Goal: Find specific page/section: Find specific page/section

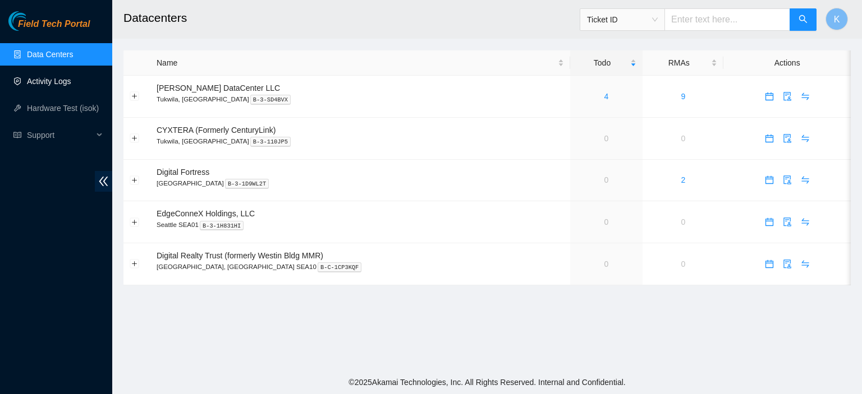
click at [50, 80] on link "Activity Logs" at bounding box center [49, 81] width 44 height 9
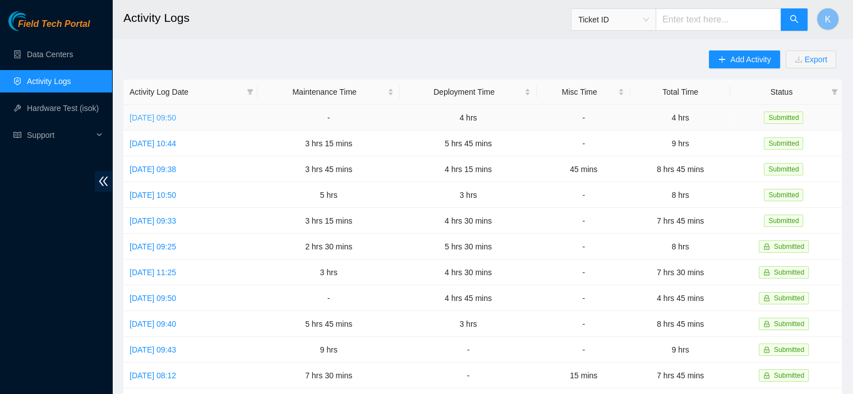
click at [176, 117] on link "Tue, 23 Sep 2025 09:50" at bounding box center [153, 117] width 47 height 9
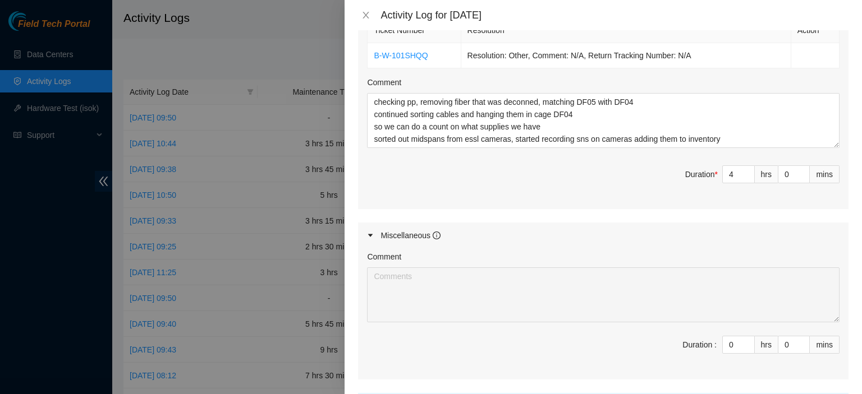
scroll to position [425, 0]
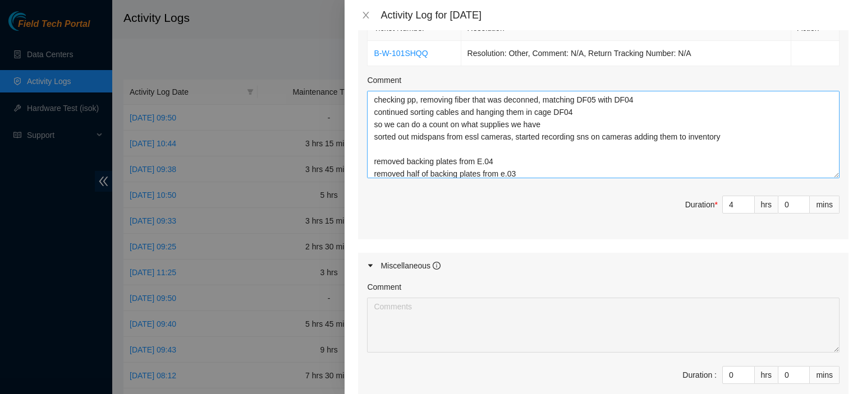
drag, startPoint x: 828, startPoint y: 140, endPoint x: 827, endPoint y: 188, distance: 47.7
click at [827, 178] on textarea "checking pp, removing fiber that was deconned, matching DF05 with DF04 continue…" at bounding box center [603, 135] width 472 height 88
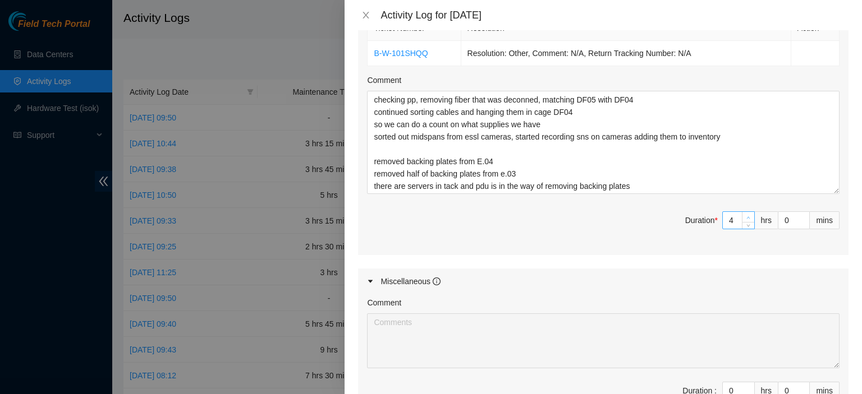
click at [745, 214] on span "up" at bounding box center [748, 217] width 7 height 7
type input "5"
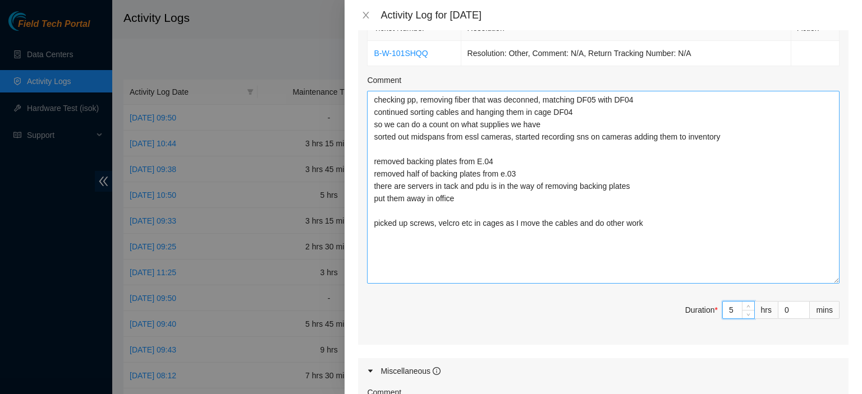
drag, startPoint x: 822, startPoint y: 190, endPoint x: 822, endPoint y: 280, distance: 90.3
click at [822, 280] on textarea "checking pp, removing fiber that was deconned, matching DF05 with DF04 continue…" at bounding box center [603, 187] width 472 height 193
drag, startPoint x: 687, startPoint y: 213, endPoint x: 689, endPoint y: 202, distance: 11.4
click at [687, 213] on textarea "checking pp, removing fiber that was deconned, matching DF05 with DF04 continue…" at bounding box center [603, 187] width 472 height 193
click at [655, 222] on textarea "checking pp, removing fiber that was deconned, matching DF05 with DF04 continue…" at bounding box center [603, 187] width 472 height 193
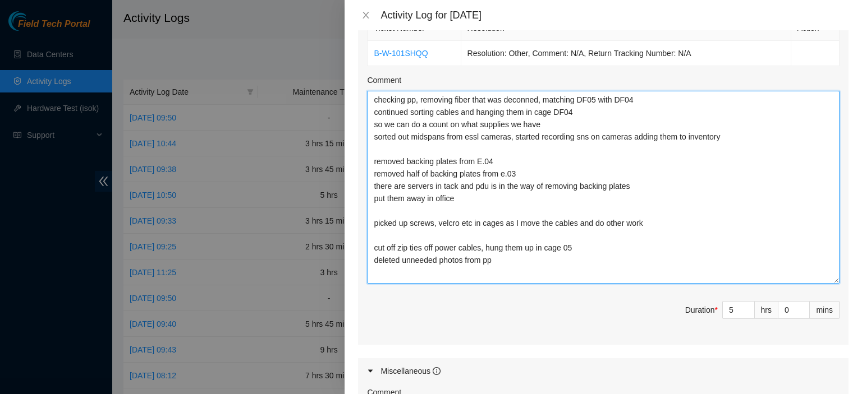
type textarea "checking pp, removing fiber that was deconned, matching DF05 with DF04 continue…"
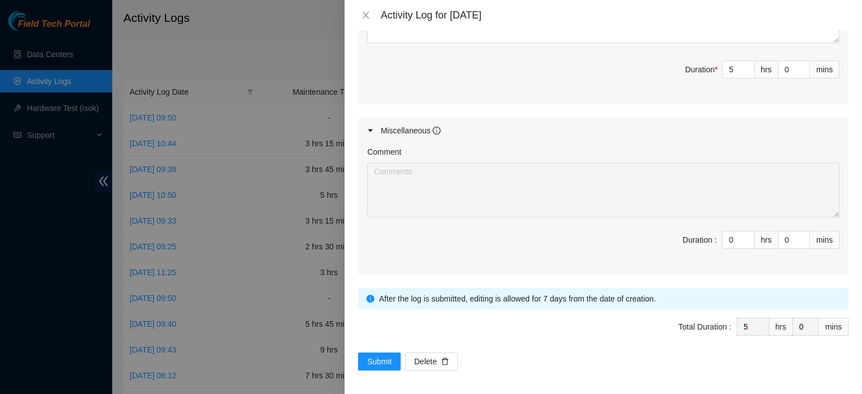
scroll to position [267, 0]
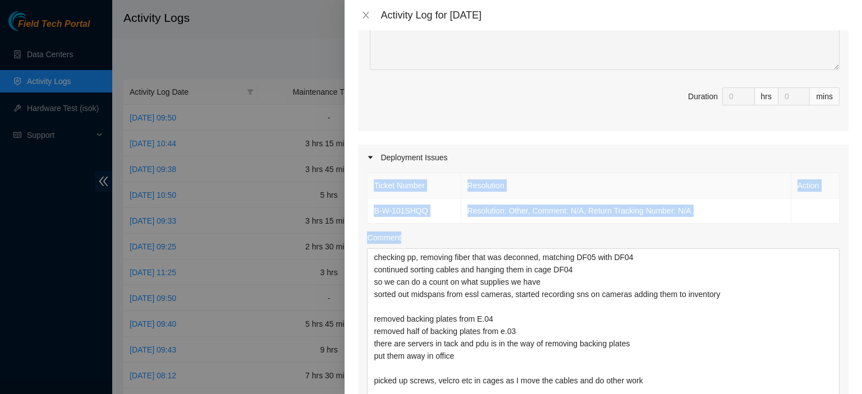
drag, startPoint x: 851, startPoint y: 215, endPoint x: 853, endPoint y: 261, distance: 46.0
click at [853, 261] on div "Note: This activity log is for informational purposes only. You will not be pai…" at bounding box center [602, 212] width 517 height 364
click at [724, 299] on textarea "checking pp, removing fiber that was deconned, matching DF05 with DF04 continue…" at bounding box center [603, 344] width 472 height 193
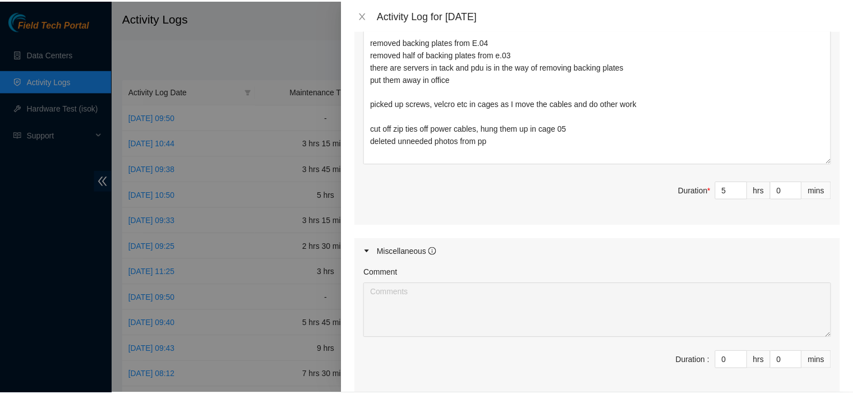
scroll to position [665, 0]
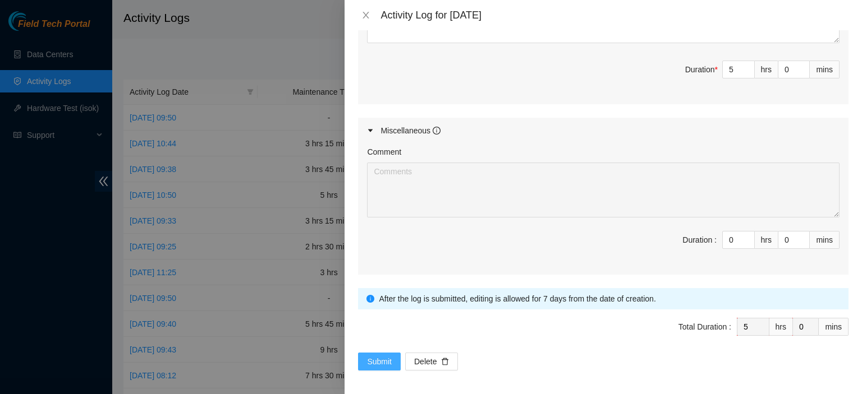
click at [370, 358] on span "Submit" at bounding box center [379, 362] width 25 height 12
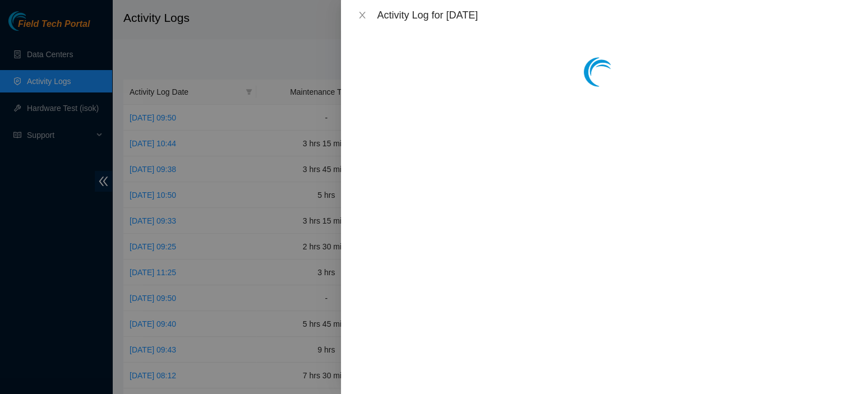
scroll to position [0, 0]
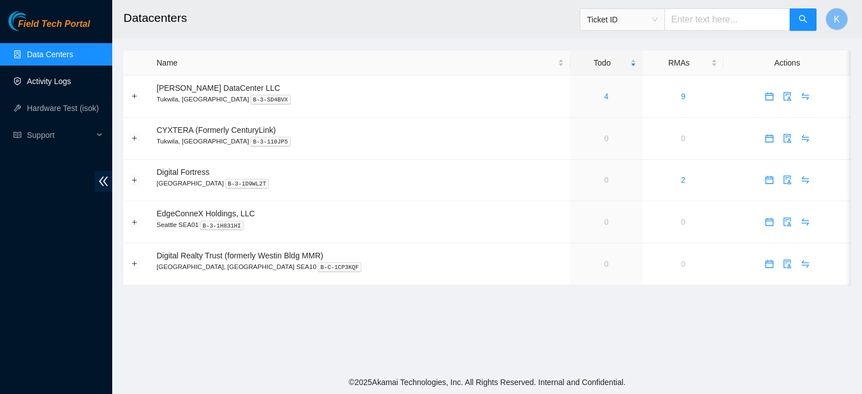
click at [49, 83] on link "Activity Logs" at bounding box center [49, 81] width 44 height 9
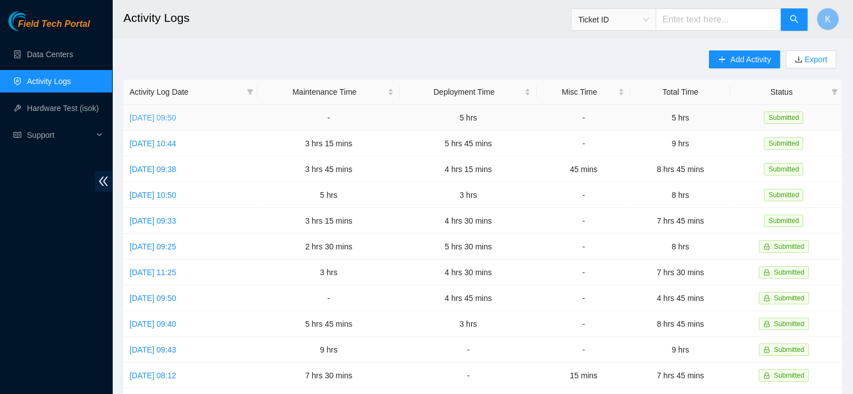
click at [176, 121] on link "[DATE] 09:50" at bounding box center [153, 117] width 47 height 9
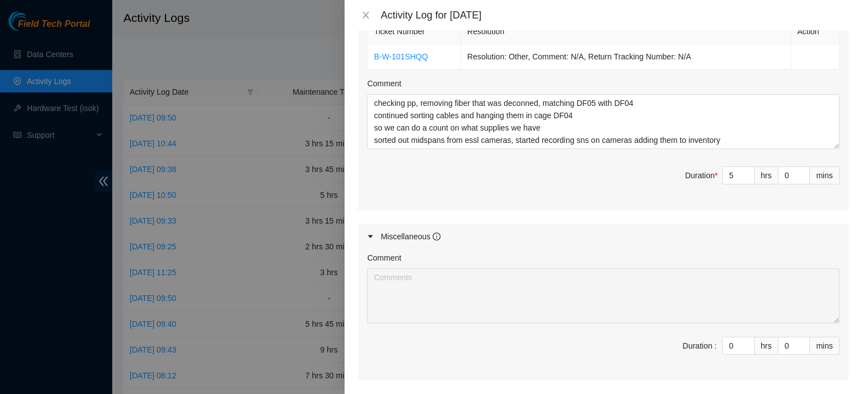
scroll to position [424, 0]
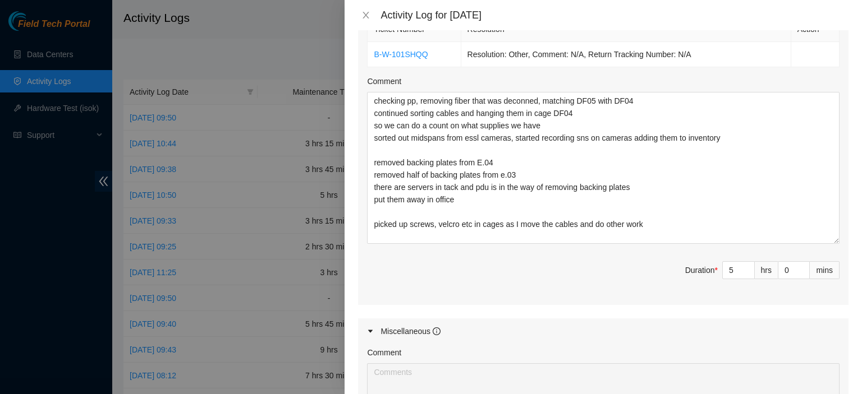
drag, startPoint x: 826, startPoint y: 142, endPoint x: 845, endPoint y: 240, distance: 98.9
click at [845, 240] on div "Note: This activity log is for informational purposes only. You will not be pai…" at bounding box center [602, 212] width 517 height 364
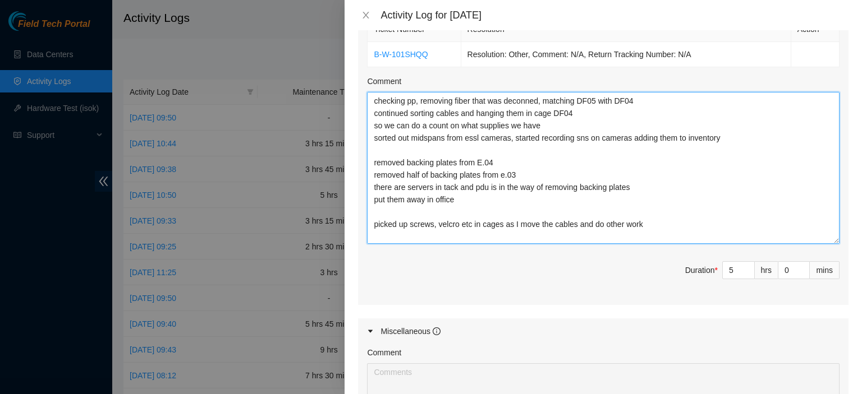
click at [505, 174] on textarea "checking pp, removing fiber that was deconned, matching DF05 with DF04 continue…" at bounding box center [603, 168] width 472 height 152
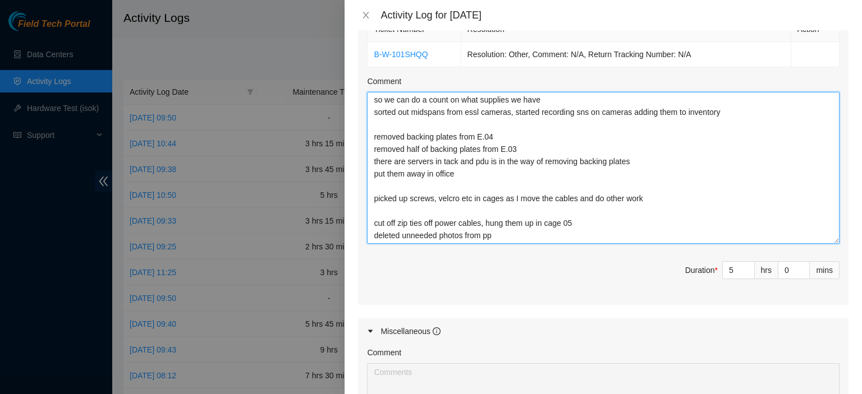
click at [590, 237] on textarea "checking pp, removing fiber that was deconned, matching DF05 with DF04 continue…" at bounding box center [603, 168] width 472 height 152
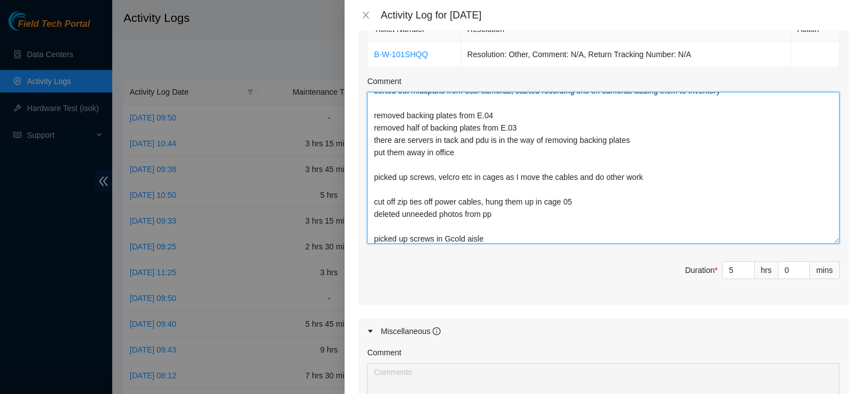
click at [447, 238] on textarea "checking pp, removing fiber that was deconned, matching DF05 with DF04 continue…" at bounding box center [603, 168] width 472 height 152
click at [512, 240] on textarea "checking pp, removing fiber that was deconned, matching DF05 with DF04 continue…" at bounding box center [603, 168] width 472 height 152
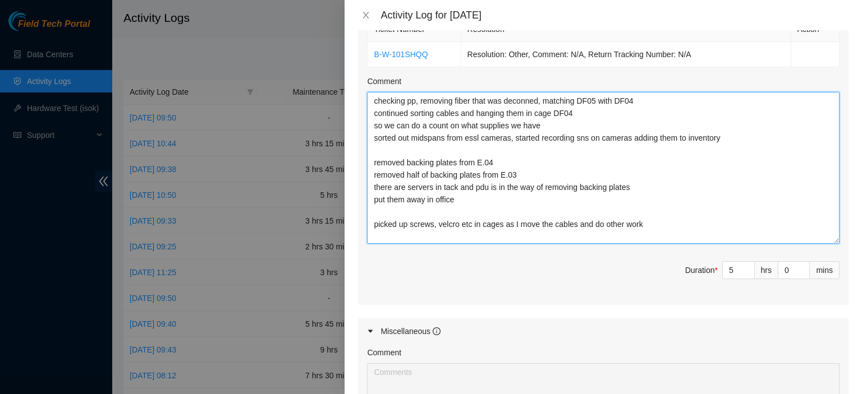
click at [444, 137] on textarea "checking pp, removing fiber that was deconned, matching DF05 with DF04 continue…" at bounding box center [603, 168] width 472 height 152
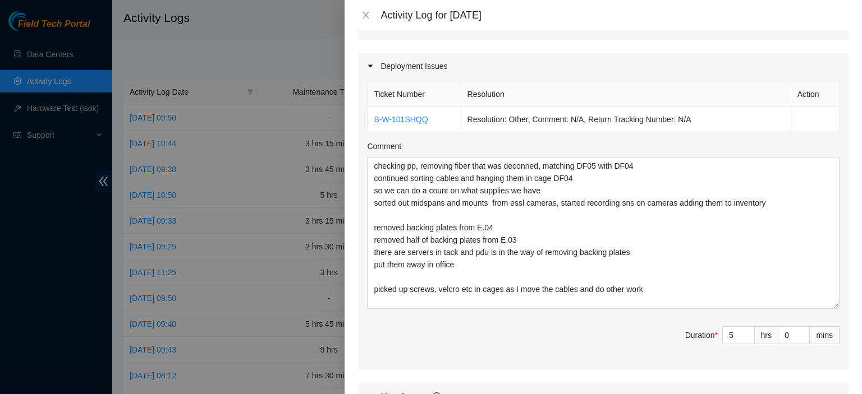
scroll to position [342, 0]
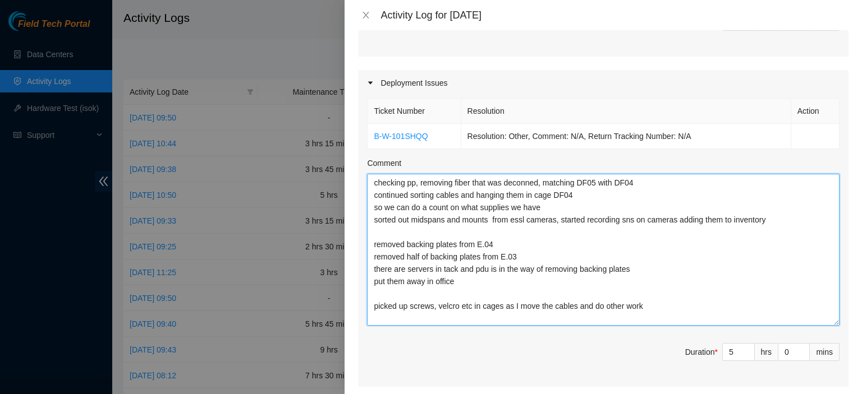
click at [543, 208] on textarea "checking pp, removing fiber that was deconned, matching DF05 with DF04 continue…" at bounding box center [603, 250] width 472 height 152
click at [558, 208] on textarea "checking pp, removing fiber that was deconned, matching DF05 with DF04 continue…" at bounding box center [603, 250] width 472 height 152
click at [673, 207] on textarea "checking pp, removing fiber that was deconned, matching DF05 with DF04 continue…" at bounding box center [603, 250] width 472 height 152
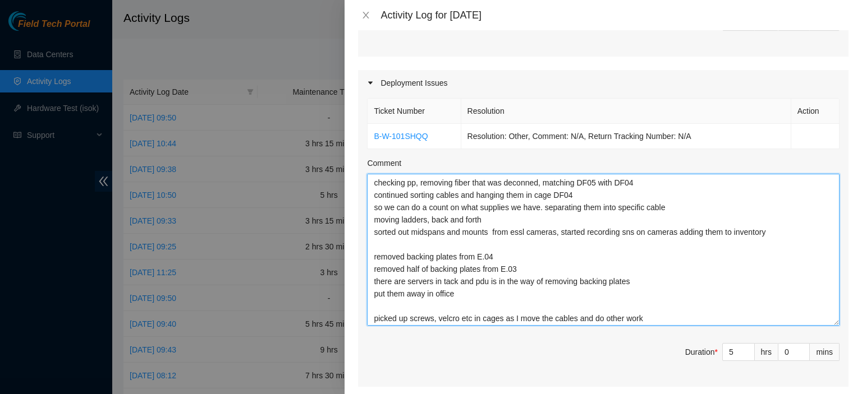
click at [431, 246] on textarea "checking pp, removing fiber that was deconned, matching DF05 with DF04 continue…" at bounding box center [603, 250] width 472 height 152
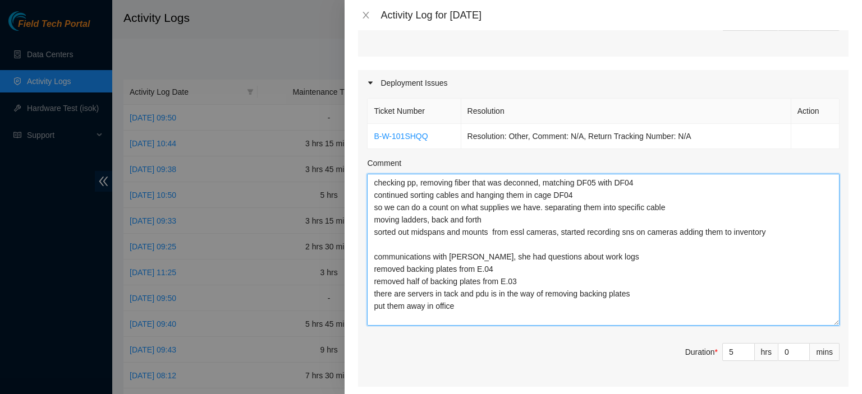
type textarea "checking pp, removing fiber that was deconned, matching DF05 with DF04 continue…"
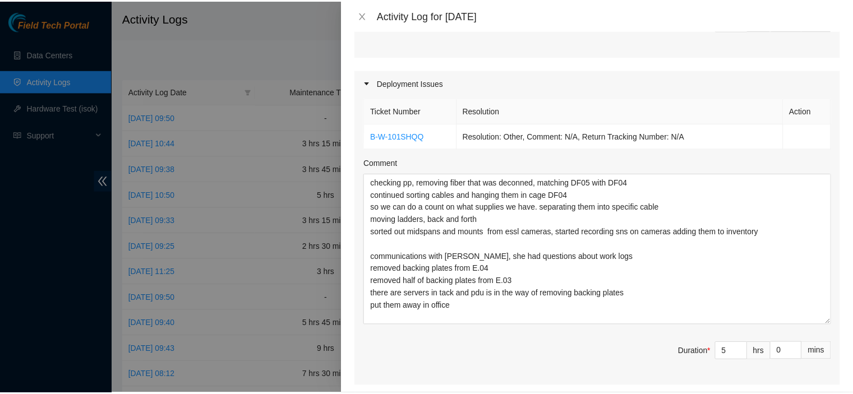
scroll to position [624, 0]
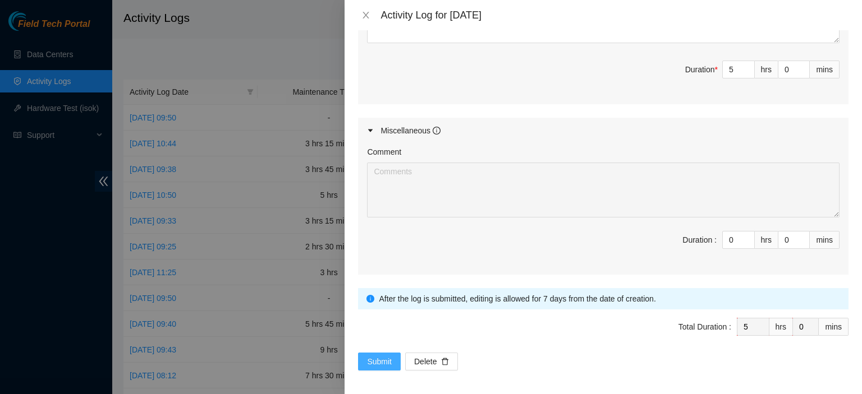
click at [380, 356] on span "Submit" at bounding box center [379, 362] width 25 height 12
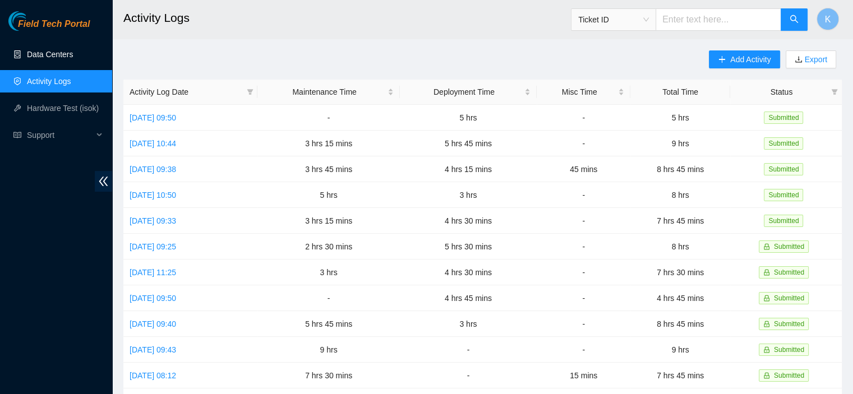
click at [61, 53] on link "Data Centers" at bounding box center [50, 54] width 46 height 9
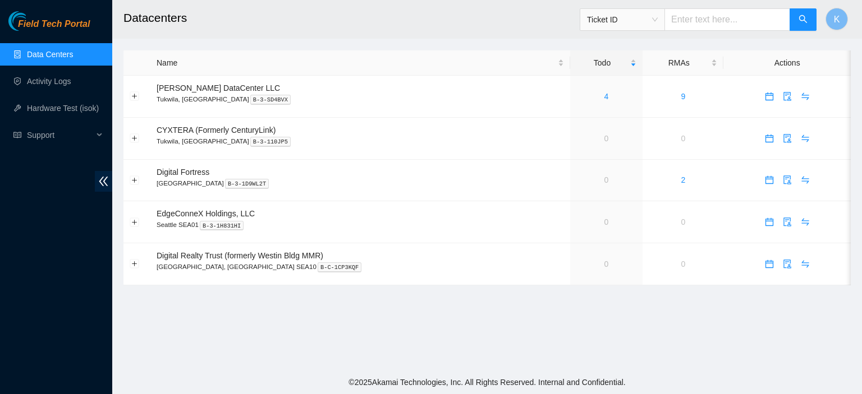
click at [517, 365] on main "Datacenters Ticket ID K Name Todo RMAs Actions Sabey DataCenter LLC Tukwila, WA…" at bounding box center [486, 185] width 749 height 371
click at [361, 365] on main "Datacenters Ticket ID K Name Todo RMAs Actions [PERSON_NAME] DataCenter LLC [GE…" at bounding box center [486, 185] width 749 height 371
click at [680, 180] on link "2" at bounding box center [682, 180] width 4 height 9
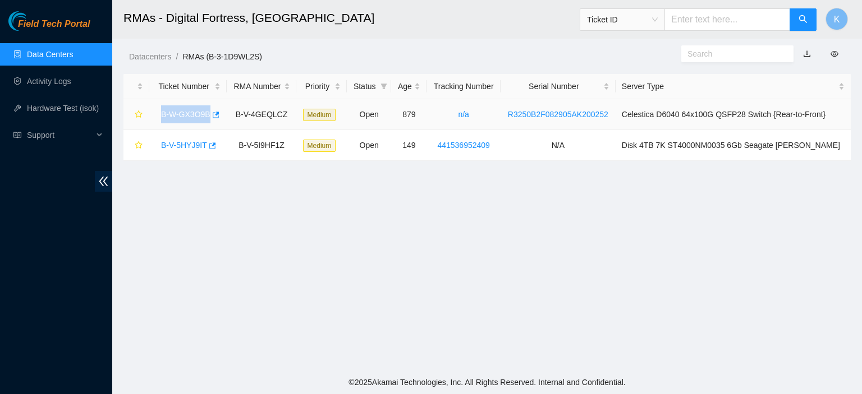
drag, startPoint x: 155, startPoint y: 116, endPoint x: 219, endPoint y: 115, distance: 64.5
click at [219, 115] on div "B-W-GX3O9B" at bounding box center [187, 114] width 65 height 18
copy link "B-W-GX3O9B"
click at [834, 273] on main "RMAs - Digital Fortress, [GEOGRAPHIC_DATA] Ticket ID K Datacenters / RMAs (B-3-…" at bounding box center [486, 185] width 749 height 371
drag, startPoint x: 520, startPoint y: 118, endPoint x: 634, endPoint y: 117, distance: 113.9
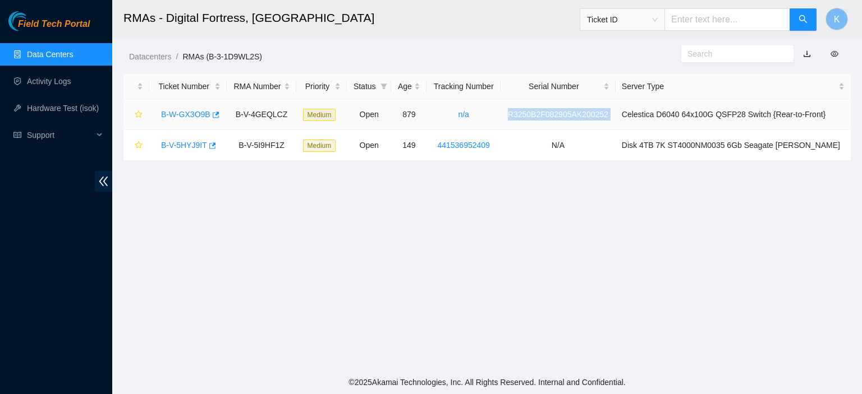
click at [634, 117] on tr "B-W-GX3O9B B-V-4GEQLCZ Medium Open 879 n/a R3250B2F082905AK200252 Celestica D60…" at bounding box center [486, 114] width 727 height 31
copy link "R3250B2F082905AK200252"
click at [860, 241] on main "RMAs - Digital Fortress, [GEOGRAPHIC_DATA] Ticket ID K Datacenters / RMAs (B-3-…" at bounding box center [486, 185] width 749 height 371
click at [193, 146] on link "B-V-5HYJ9IT" at bounding box center [184, 145] width 46 height 9
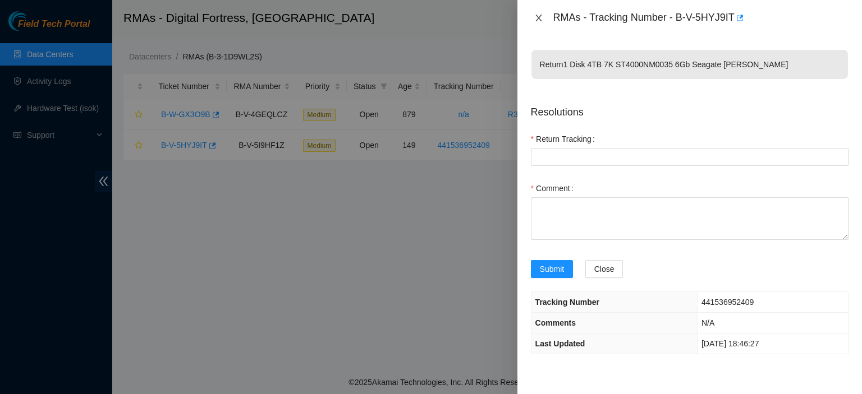
click at [537, 17] on icon "close" at bounding box center [538, 18] width 6 height 7
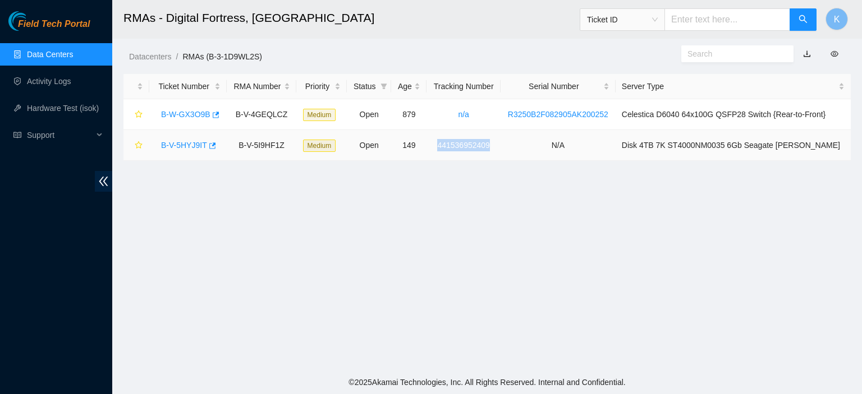
drag, startPoint x: 514, startPoint y: 148, endPoint x: 441, endPoint y: 145, distance: 73.5
click at [441, 145] on td "441536952409" at bounding box center [462, 145] width 73 height 31
copy link "441536952409"
click at [187, 146] on link "B-V-5HYJ9IT" at bounding box center [184, 145] width 46 height 9
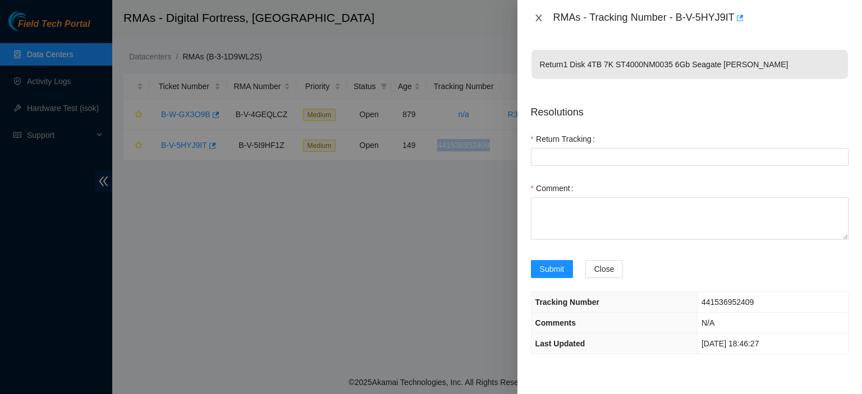
click at [538, 19] on icon "close" at bounding box center [538, 17] width 9 height 9
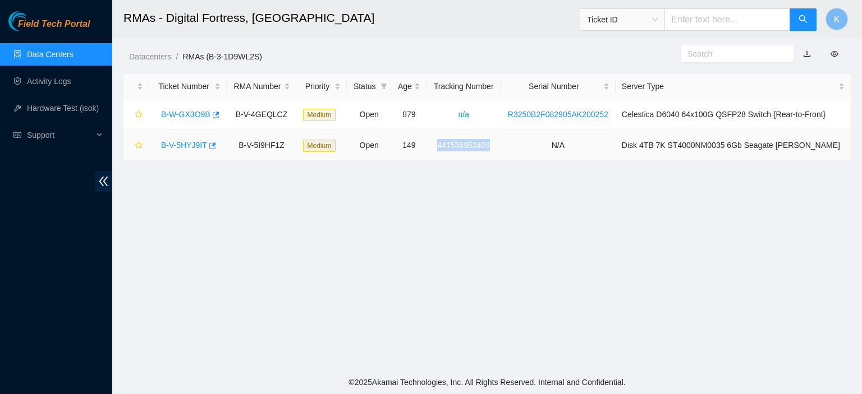
copy link "441536952409"
click at [806, 208] on main "RMAs - Digital Fortress, Seattle Ticket ID K Datacenters / RMAs (B-3-1D9WL2S) /…" at bounding box center [486, 185] width 749 height 371
click at [852, 233] on main "RMAs - Digital Fortress, Seattle Ticket ID K Datacenters / RMAs (B-3-1D9WL2S) /…" at bounding box center [486, 185] width 749 height 371
click at [485, 148] on link "441536952409" at bounding box center [463, 145] width 52 height 9
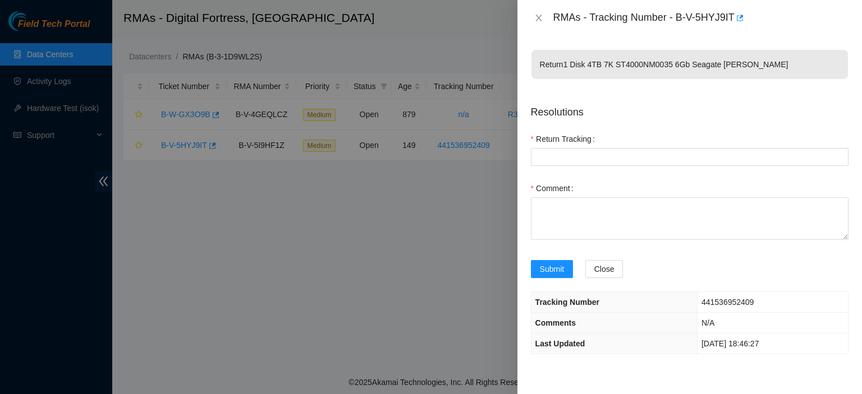
click at [468, 227] on div at bounding box center [431, 197] width 862 height 394
drag, startPoint x: 426, startPoint y: 245, endPoint x: 509, endPoint y: 128, distance: 143.1
click at [435, 232] on div at bounding box center [431, 197] width 862 height 394
click at [535, 19] on icon "close" at bounding box center [538, 17] width 9 height 9
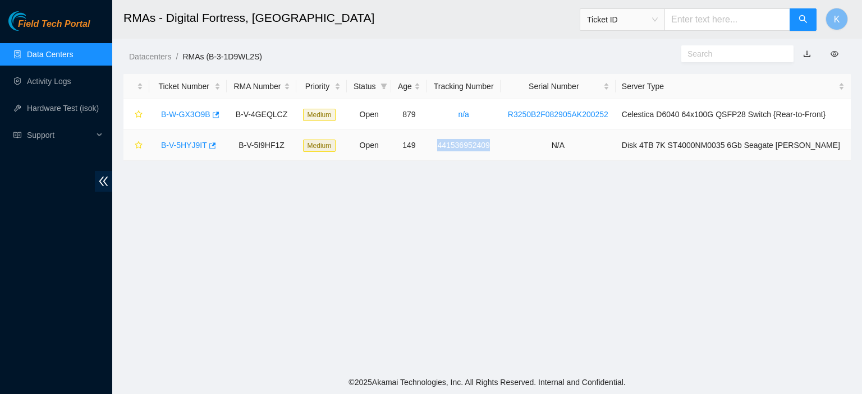
drag, startPoint x: 510, startPoint y: 146, endPoint x: 438, endPoint y: 149, distance: 72.4
click at [438, 149] on td "441536952409" at bounding box center [462, 145] width 73 height 31
copy link "441536952409"
click at [795, 279] on main "RMAs - Digital Fortress, Seattle Ticket ID K Datacenters / RMAs (B-3-1D9WL2S) /…" at bounding box center [486, 185] width 749 height 371
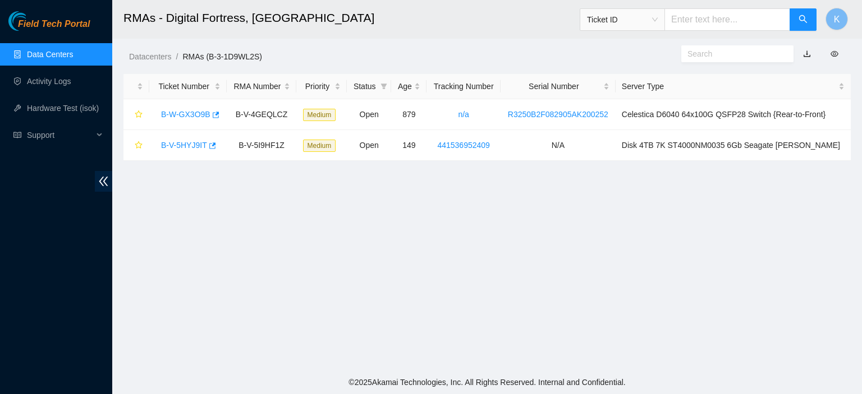
click at [33, 51] on link "Data Centers" at bounding box center [50, 54] width 46 height 9
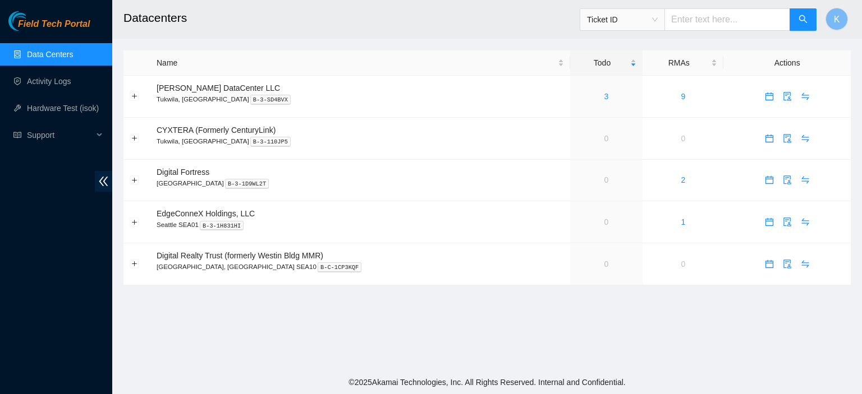
click at [439, 352] on main "Datacenters Ticket ID K Name Todo RMAs Actions Sabey DataCenter LLC Tukwila, WA…" at bounding box center [486, 185] width 749 height 371
